Goal: Task Accomplishment & Management: Manage account settings

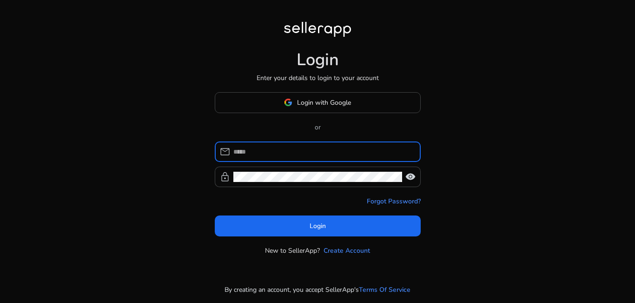
click at [284, 152] on input at bounding box center [323, 152] width 180 height 10
type input "**********"
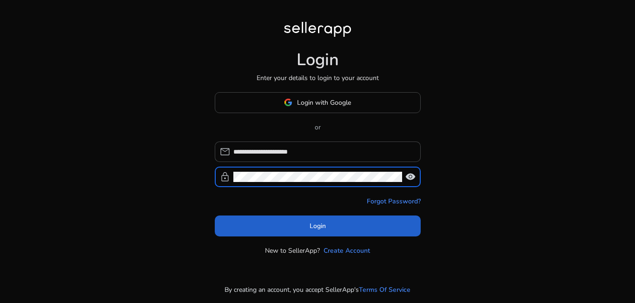
click at [300, 222] on span at bounding box center [318, 225] width 206 height 22
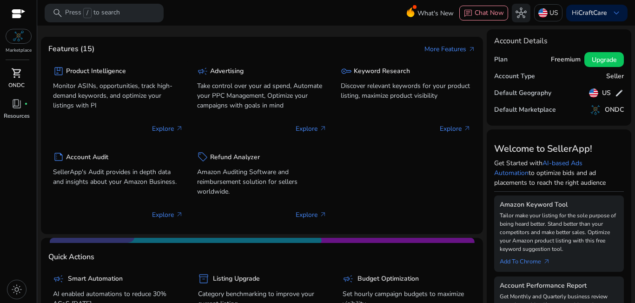
click at [18, 75] on span "shopping_cart" at bounding box center [16, 72] width 11 height 11
click at [18, 74] on span "shopping_cart" at bounding box center [16, 72] width 11 height 11
click at [19, 73] on span "shopping_cart" at bounding box center [16, 72] width 11 height 11
click at [550, 10] on p "US" at bounding box center [554, 13] width 9 height 16
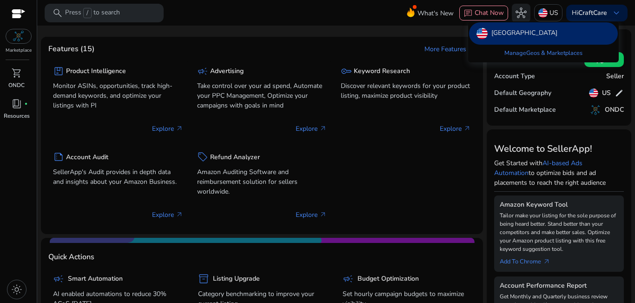
click at [613, 12] on div at bounding box center [317, 151] width 635 height 303
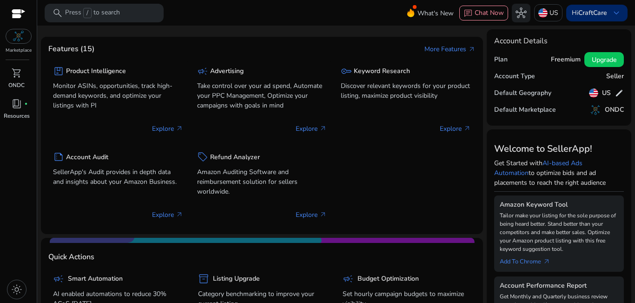
click at [611, 13] on span "keyboard_arrow_down" at bounding box center [616, 12] width 11 height 11
